Goal: Communication & Community: Answer question/provide support

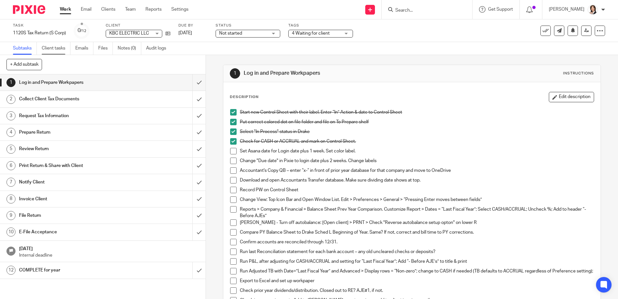
click at [61, 48] on link "Client tasks" at bounding box center [56, 48] width 29 height 13
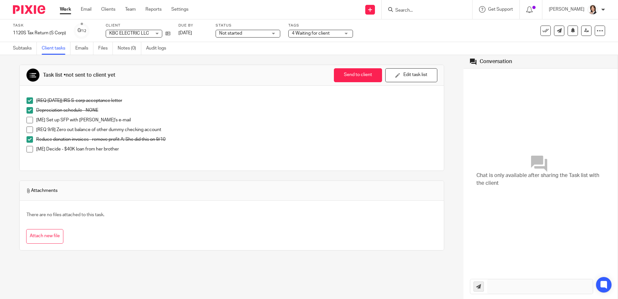
click at [131, 152] on p "[ME] Decide - $40K loan from her brother" at bounding box center [236, 149] width 401 height 6
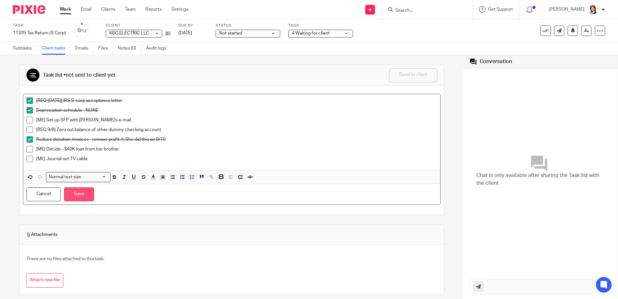
click at [82, 190] on button "Save" at bounding box center [79, 194] width 30 height 14
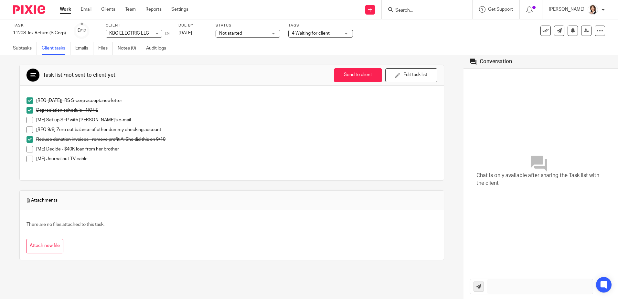
click at [107, 147] on p "[ME] Decide - $40K loan from her brother" at bounding box center [236, 149] width 401 height 6
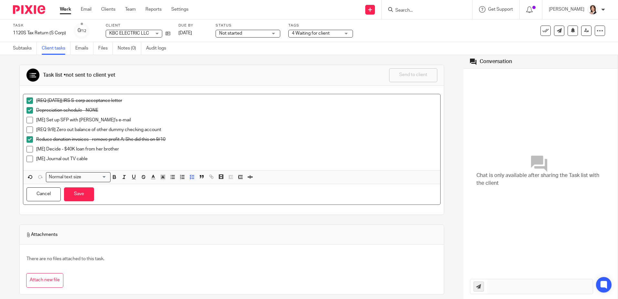
click at [96, 159] on p "[ME] Journal out TV cable" at bounding box center [236, 158] width 401 height 6
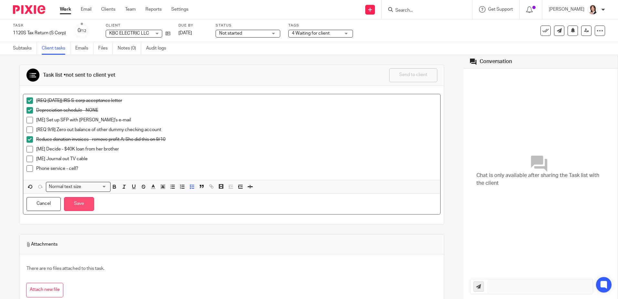
click at [74, 197] on button "Save" at bounding box center [79, 204] width 30 height 14
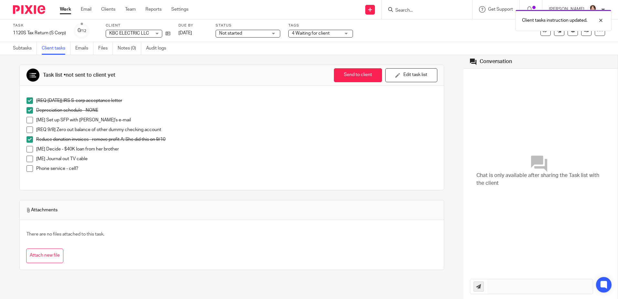
click at [234, 53] on div "Subtasks Client tasks Emails Files Notes (0) Audit logs" at bounding box center [309, 48] width 618 height 13
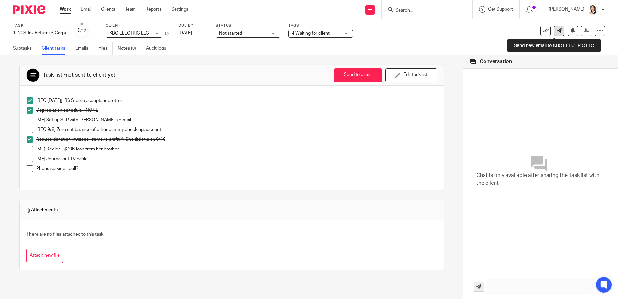
click at [557, 30] on icon at bounding box center [559, 30] width 5 height 5
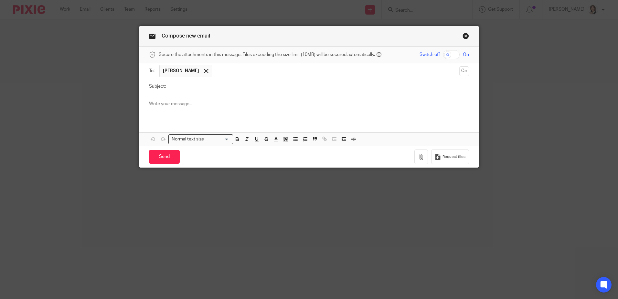
click at [252, 101] on p at bounding box center [309, 103] width 320 height 6
click at [174, 84] on input "Subject:" at bounding box center [319, 86] width 300 height 15
type input "Phone service"
click at [160, 100] on p at bounding box center [309, 103] width 320 height 6
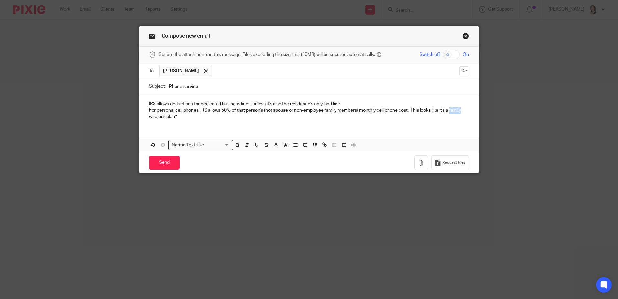
drag, startPoint x: 450, startPoint y: 108, endPoint x: 462, endPoint y: 108, distance: 12.6
click at [462, 108] on p "For personal cell phones, IRS allows 50% of that person's (not spouse or non-em…" at bounding box center [309, 113] width 320 height 13
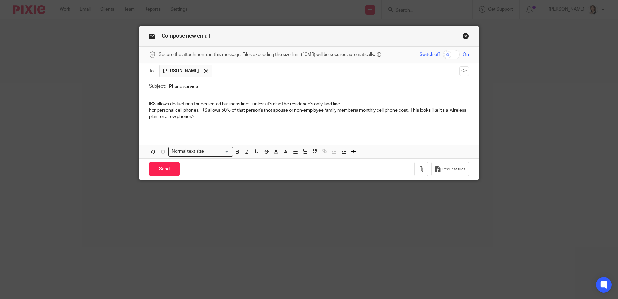
click at [354, 112] on p "For personal cell phones, IRS allows 50% of that person's (not spouse or non-em…" at bounding box center [309, 113] width 320 height 13
click at [345, 102] on p "IRS allows deductions for dedicated business lines, unless it's also the reside…" at bounding box center [309, 103] width 320 height 6
click at [297, 121] on p at bounding box center [309, 123] width 320 height 6
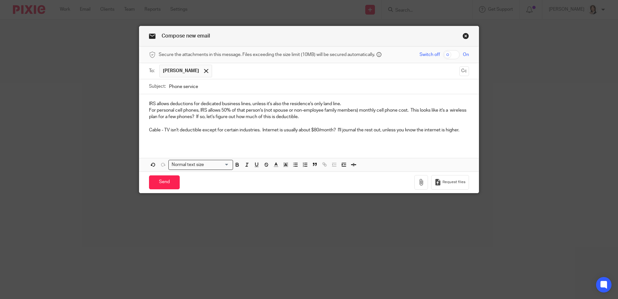
click at [180, 89] on input "Phone service" at bounding box center [319, 86] width 300 height 15
click at [203, 107] on p "IRS allows deductions for dedicated business lines, unless it's also the reside…" at bounding box center [309, 103] width 320 height 6
click at [333, 131] on p "Cable - TV isn't deductible except for certain industries. Internet is usually …" at bounding box center [309, 130] width 320 height 6
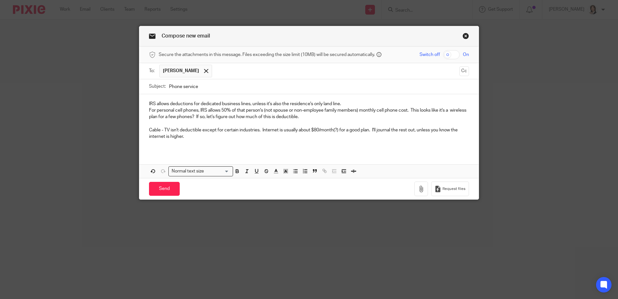
click at [199, 90] on input "Phone service" at bounding box center [319, 86] width 300 height 15
type input "Phone service / Cable"
click at [164, 187] on input "Send" at bounding box center [164, 189] width 31 height 14
click at [202, 70] on div at bounding box center [205, 71] width 7 height 10
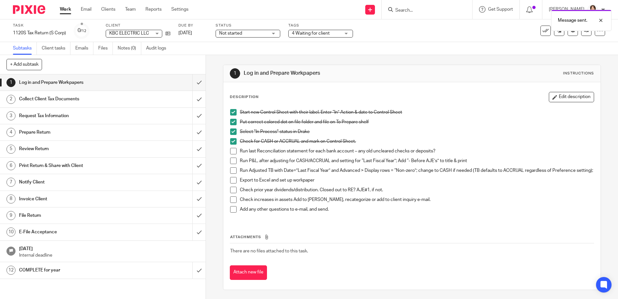
click at [78, 98] on h1 "Collect Client Tax Documents" at bounding box center [74, 99] width 111 height 10
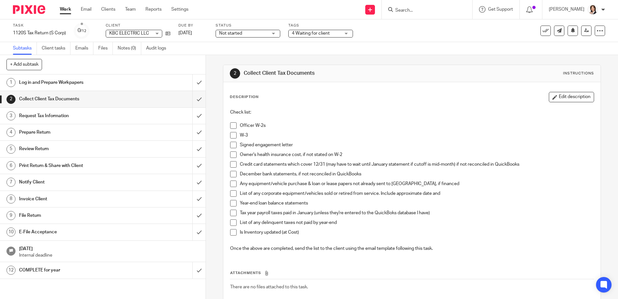
click at [59, 114] on h1 "Request Tax Information" at bounding box center [74, 116] width 111 height 10
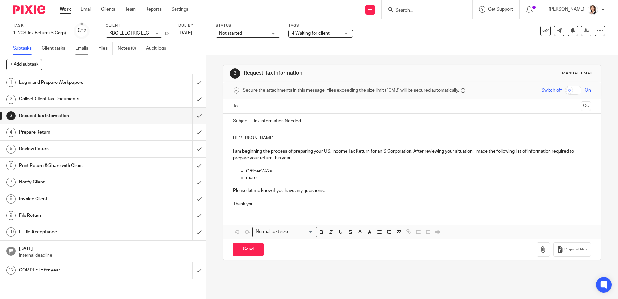
click at [84, 47] on link "Emails" at bounding box center [84, 48] width 18 height 13
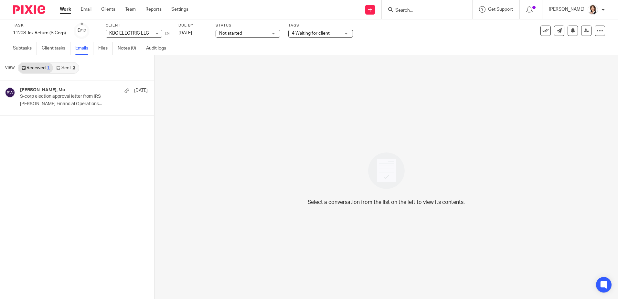
click at [69, 68] on link "Sent 3" at bounding box center [65, 68] width 25 height 10
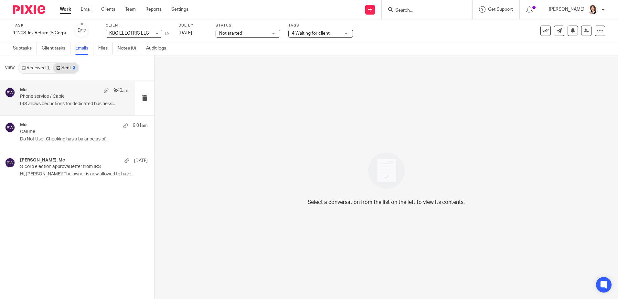
click at [54, 96] on p "Phone service / Cable" at bounding box center [63, 96] width 87 height 5
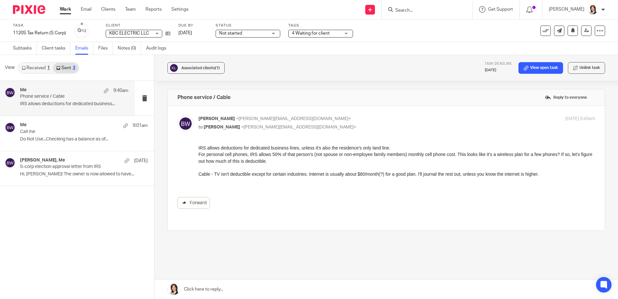
click at [191, 204] on link "Forward" at bounding box center [193, 203] width 32 height 12
click at [167, 32] on icon at bounding box center [167, 33] width 5 height 5
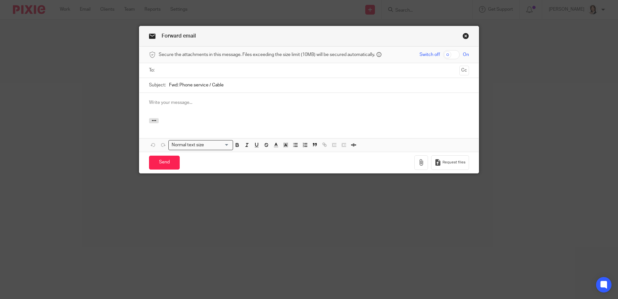
click at [196, 70] on input "text" at bounding box center [308, 70] width 295 height 7
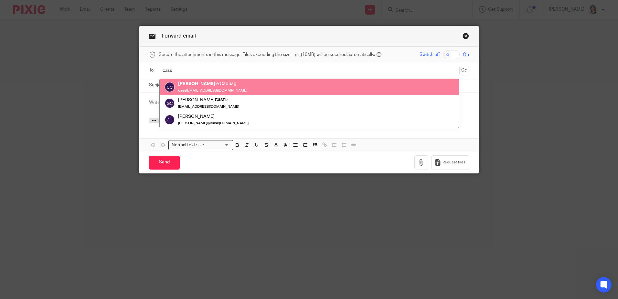
type input "cass"
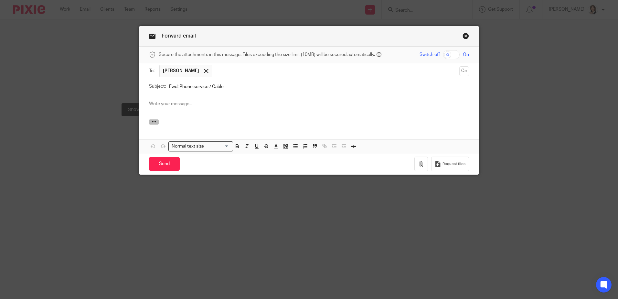
click at [155, 122] on button "button" at bounding box center [154, 121] width 10 height 5
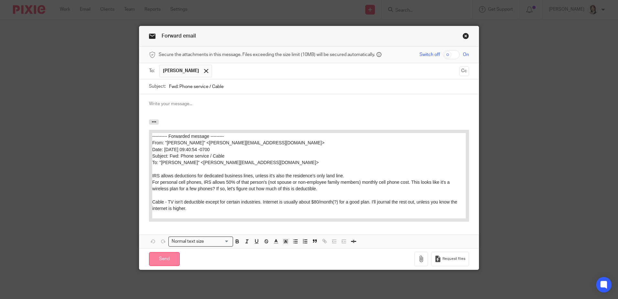
click at [164, 259] on input "Send" at bounding box center [164, 259] width 31 height 14
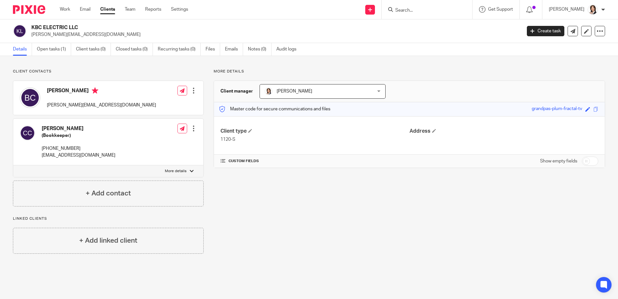
click at [192, 128] on div at bounding box center [193, 128] width 6 height 6
click at [159, 167] on button "Make primary" at bounding box center [149, 170] width 35 height 8
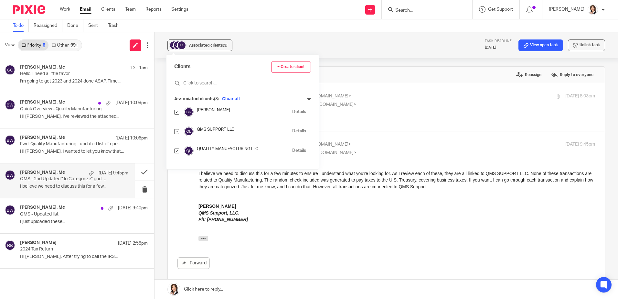
scroll to position [32, 0]
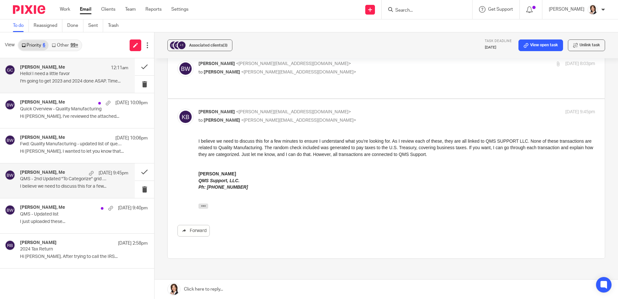
click at [54, 68] on h4 "[PERSON_NAME], Me" at bounding box center [42, 67] width 45 height 5
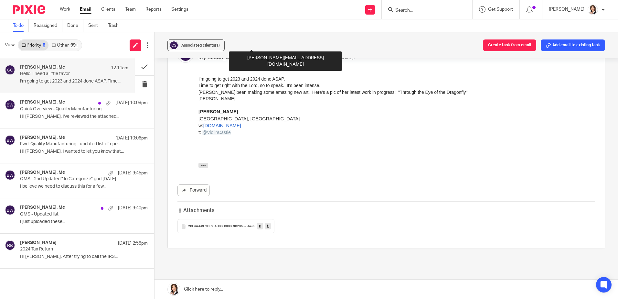
scroll to position [226, 0]
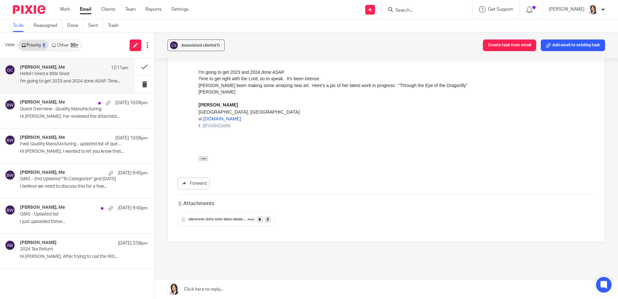
click at [237, 212] on div "2BE4A449-2DF9-4D83-B083-9B2865787C9E .heic" at bounding box center [225, 219] width 97 height 14
click at [268, 217] on icon at bounding box center [268, 219] width 2 height 5
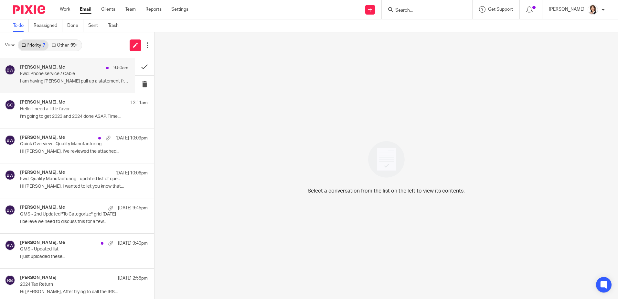
click at [45, 70] on div "[PERSON_NAME], Me 9:50am" at bounding box center [74, 68] width 108 height 6
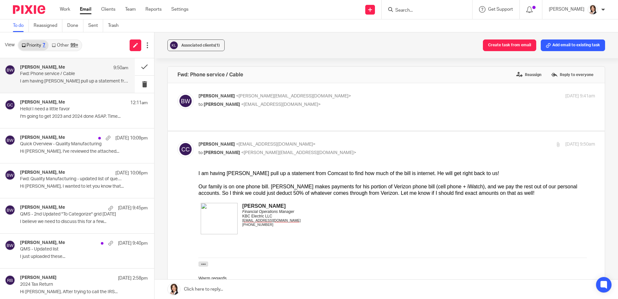
click at [230, 291] on link at bounding box center [385, 288] width 463 height 19
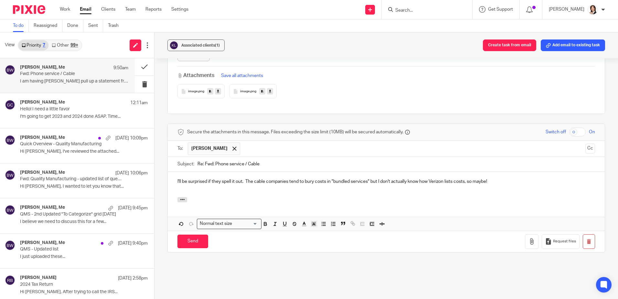
click at [292, 178] on p "I'll be surprised if they spell it out. The cable companies tend to bury costs …" at bounding box center [385, 181] width 417 height 6
drag, startPoint x: 289, startPoint y: 167, endPoint x: 299, endPoint y: 167, distance: 9.4
click at [299, 178] on p "I'll be surprised if they spell it out. The cable companies tend to bury costs …" at bounding box center [385, 181] width 417 height 6
click at [332, 173] on div "I'll be surprised if they spell it out. The cable companies love to bury costs …" at bounding box center [386, 184] width 437 height 25
click at [331, 178] on p "I'll be surprised if they spell it out. The cable companies love to bury costs …" at bounding box center [385, 181] width 417 height 6
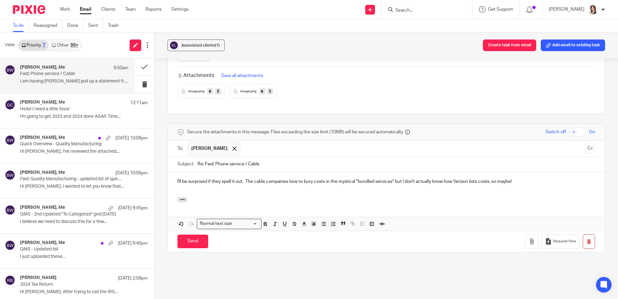
click at [396, 178] on p "I'll be surprised if they spell it out. The cable companies love to bury costs …" at bounding box center [385, 181] width 417 height 6
click at [197, 234] on input "Send" at bounding box center [192, 241] width 31 height 14
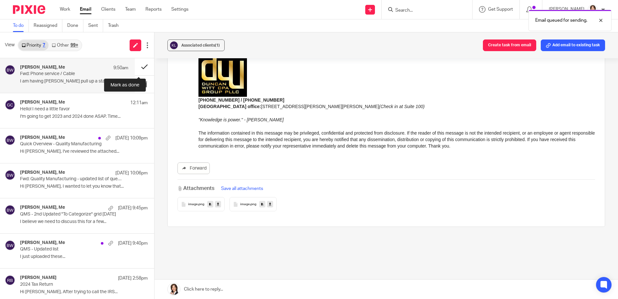
click at [140, 67] on button at bounding box center [144, 66] width 19 height 17
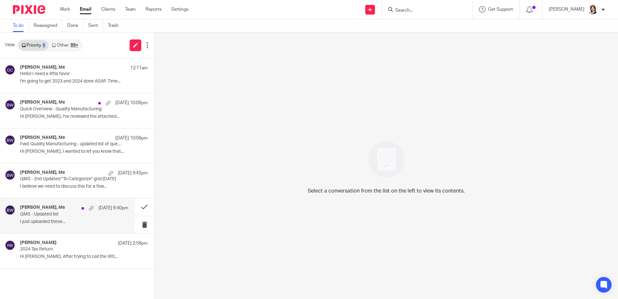
click at [42, 213] on p "QMS - Updated list" at bounding box center [63, 213] width 87 height 5
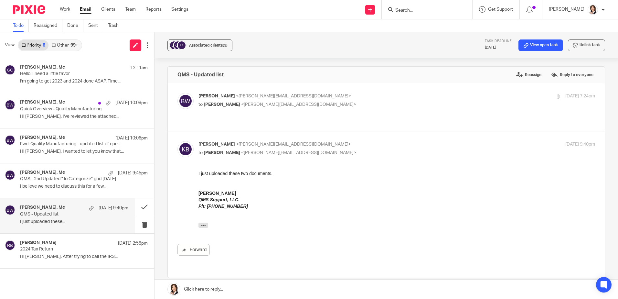
scroll to position [0, 0]
click at [47, 176] on div "[PERSON_NAME], Me [DATE] 9:45pm" at bounding box center [74, 173] width 108 height 6
